Goal: Task Accomplishment & Management: Use online tool/utility

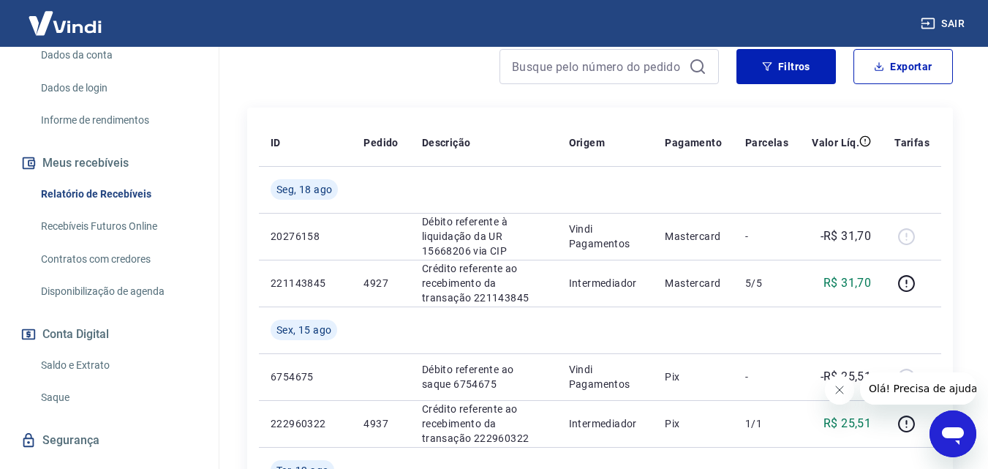
scroll to position [251, 0]
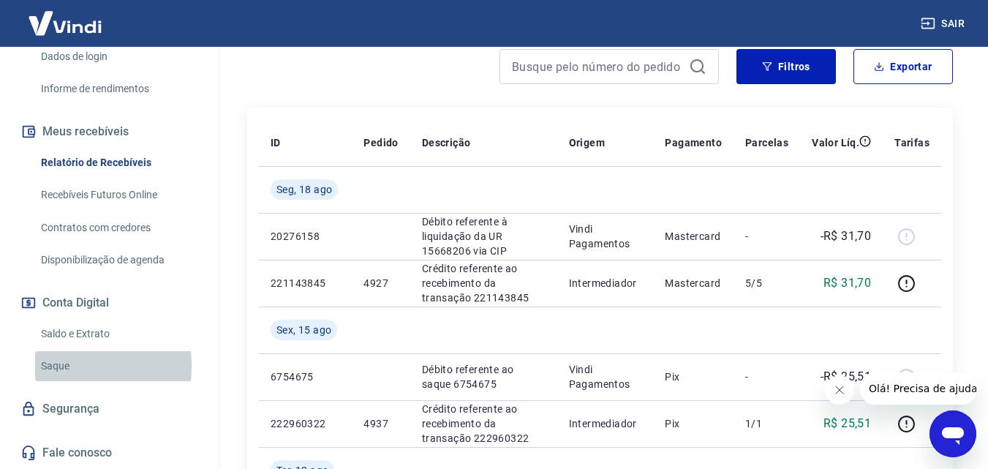
click at [50, 366] on link "Saque" at bounding box center [118, 366] width 166 height 30
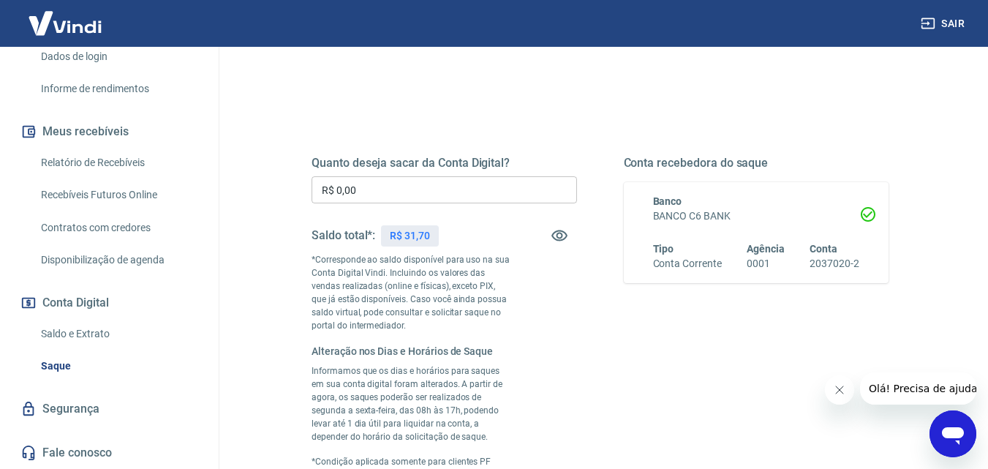
scroll to position [146, 0]
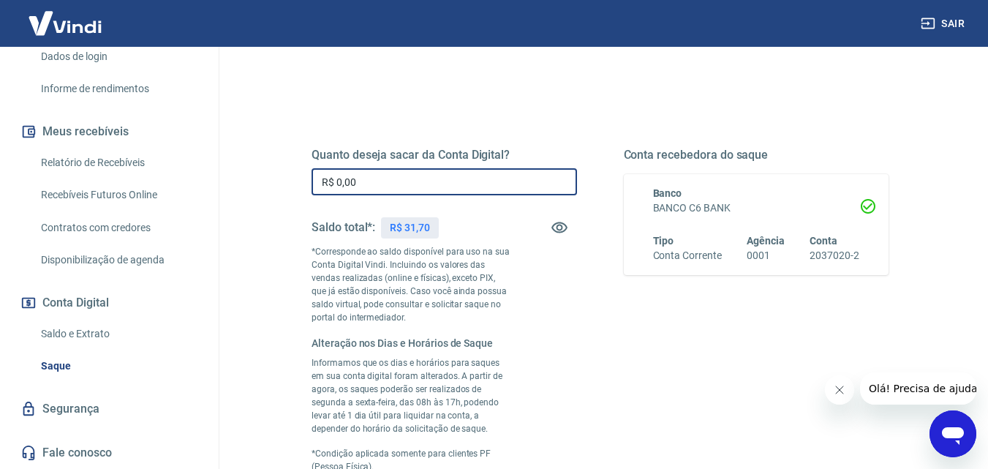
click at [394, 191] on input "R$ 0,00" at bounding box center [445, 181] width 266 height 27
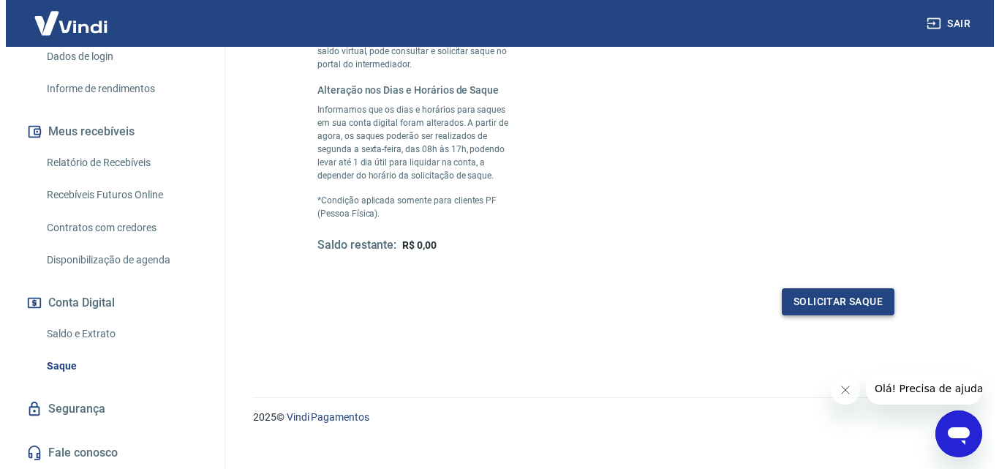
scroll to position [417, 0]
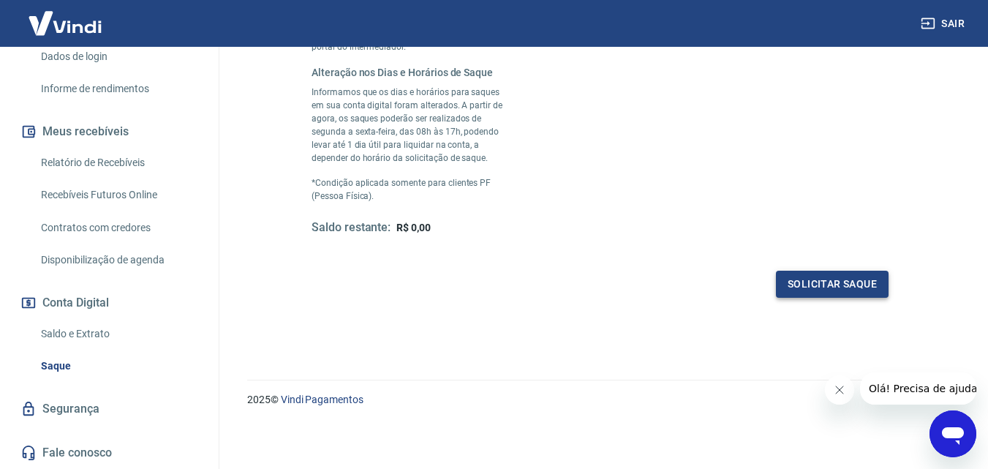
type input "R$ 31,70"
click at [849, 281] on button "Solicitar saque" at bounding box center [832, 284] width 113 height 27
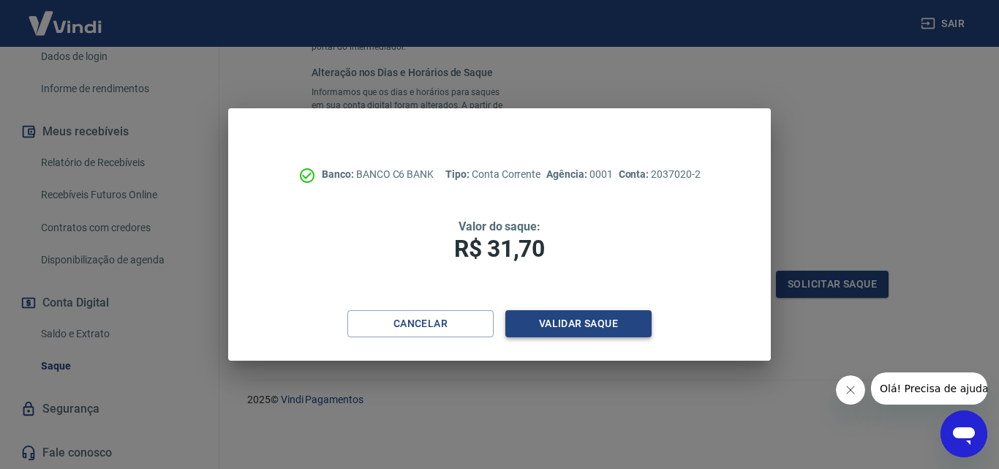
click at [585, 323] on button "Validar saque" at bounding box center [579, 323] width 146 height 27
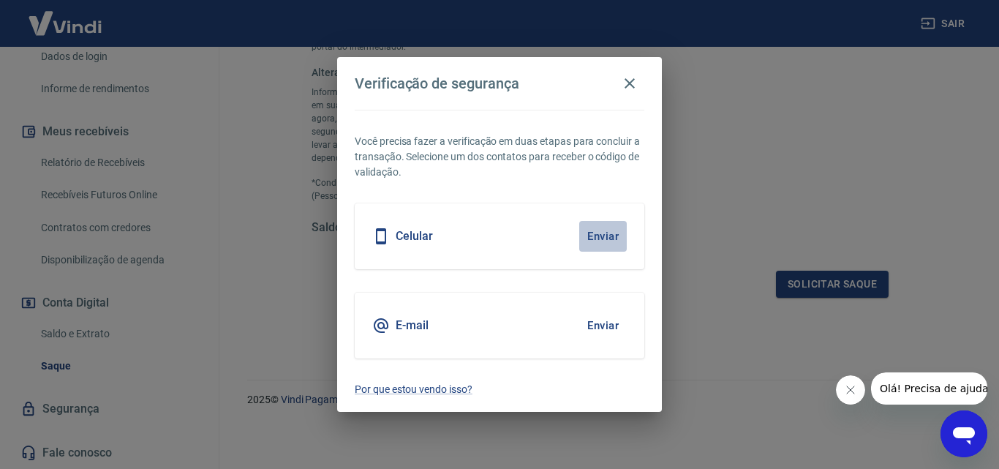
click at [595, 239] on button "Enviar" at bounding box center [603, 236] width 48 height 31
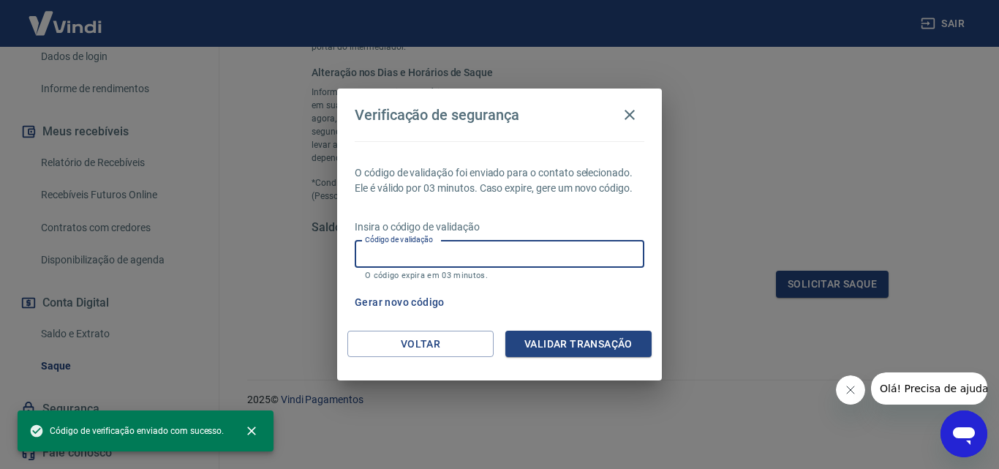
click at [429, 255] on input "Código de validação" at bounding box center [500, 254] width 290 height 27
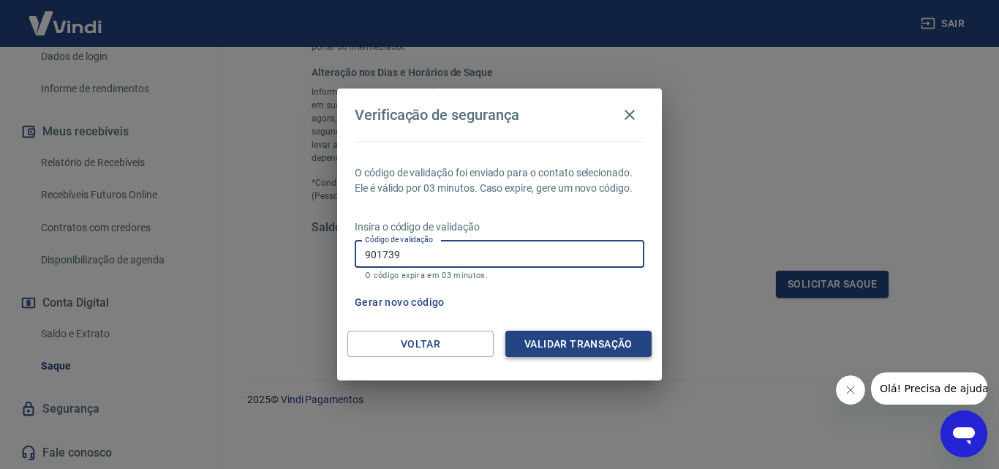
type input "901739"
click at [576, 337] on button "Validar transação" at bounding box center [579, 344] width 146 height 27
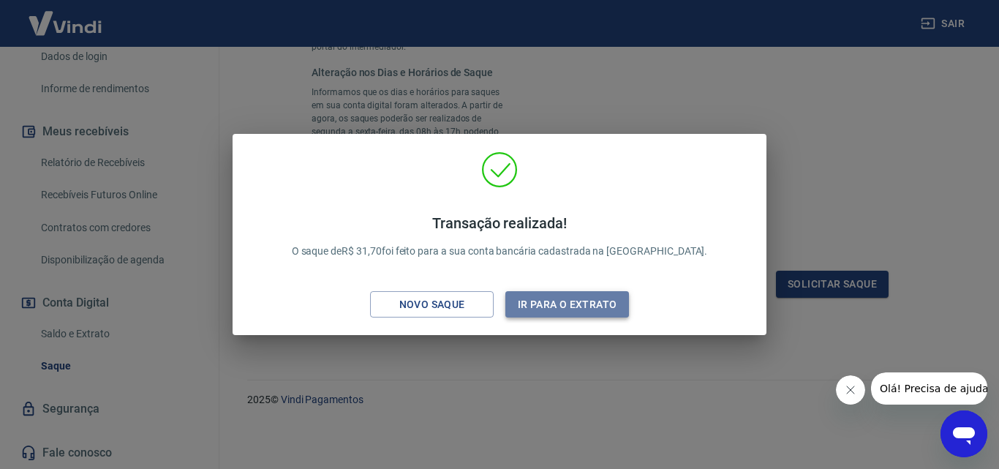
click at [567, 312] on button "Ir para o extrato" at bounding box center [568, 304] width 124 height 27
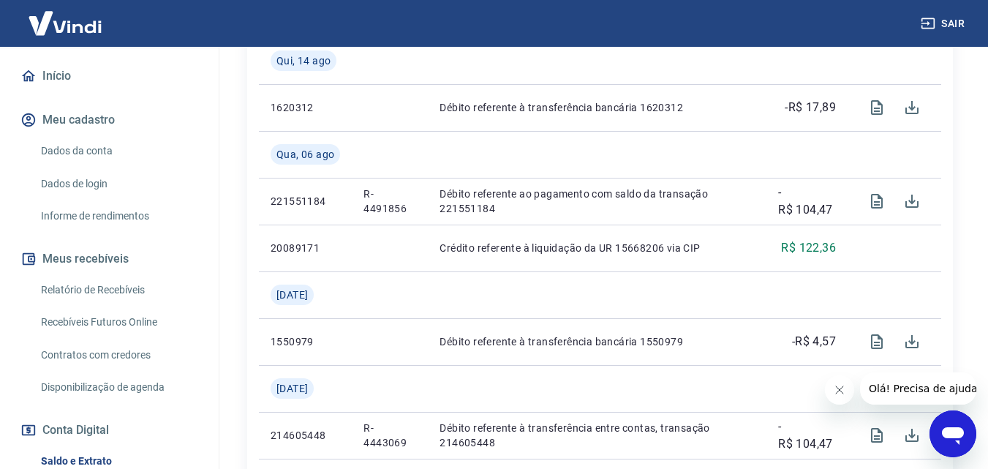
scroll to position [105, 0]
